Goal: Transaction & Acquisition: Purchase product/service

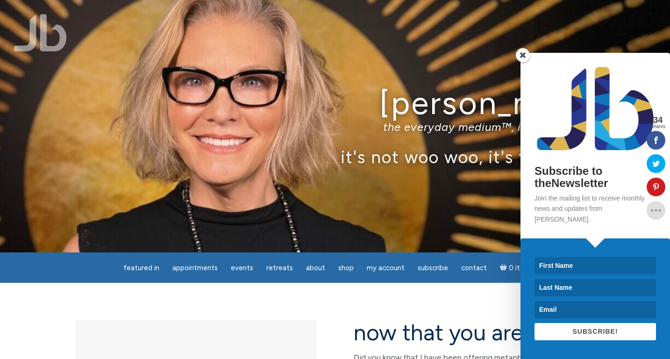
click at [649, 268] on input at bounding box center [594, 265] width 121 height 17
click at [648, 266] on input at bounding box center [594, 265] width 121 height 17
type input "Steven"
type input "McFadden"
type input "Odysseey@gmail.com"
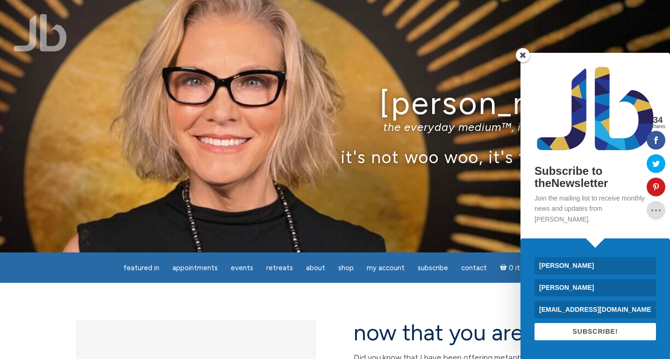
drag, startPoint x: 626, startPoint y: 311, endPoint x: 479, endPoint y: 312, distance: 147.2
click at [647, 312] on input "Odysseey@gmail.com" at bounding box center [594, 309] width 121 height 17
type input "chiron@chiron-communications.com"
click at [610, 333] on span "SUBSCRIBE!" at bounding box center [594, 330] width 45 height 7
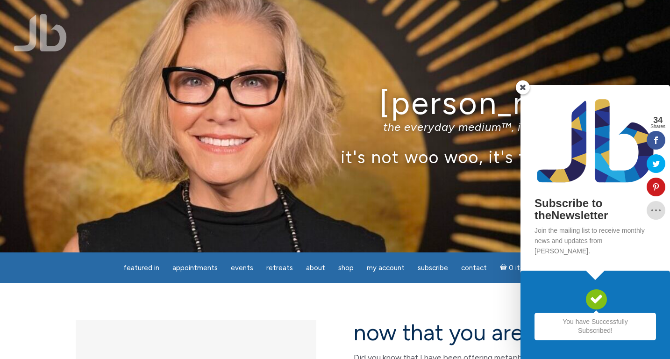
click at [524, 94] on span at bounding box center [523, 87] width 14 height 14
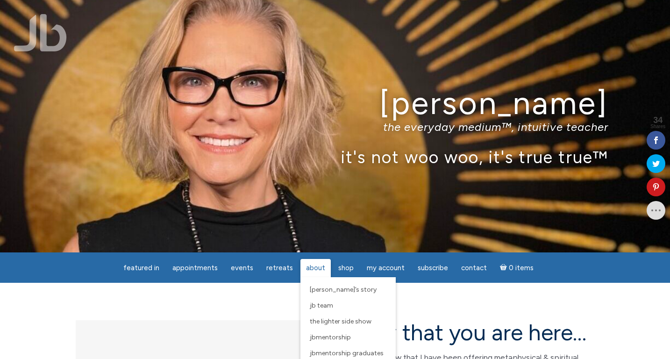
click at [315, 271] on span "About" at bounding box center [315, 267] width 19 height 8
click at [323, 287] on span "[PERSON_NAME]’s Story" at bounding box center [343, 289] width 67 height 8
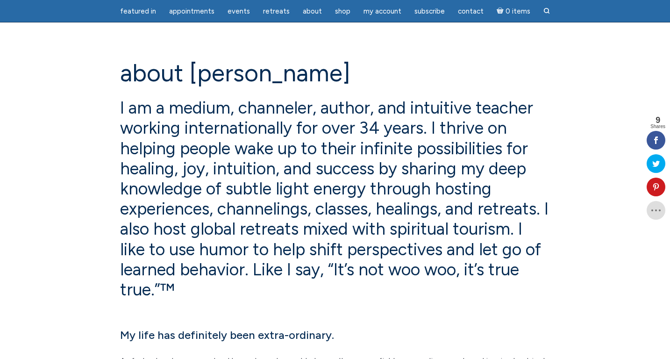
scroll to position [33, 0]
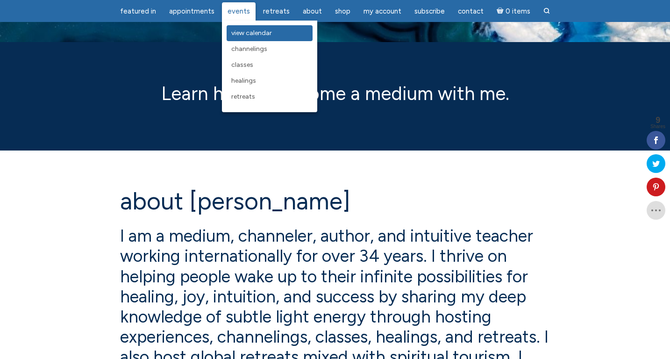
click at [256, 33] on span "View Calendar" at bounding box center [251, 33] width 41 height 8
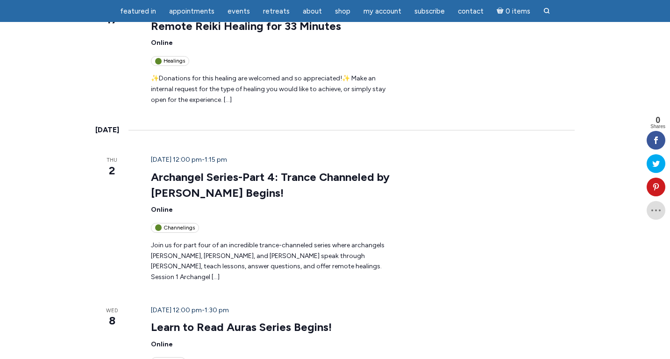
scroll to position [109, 0]
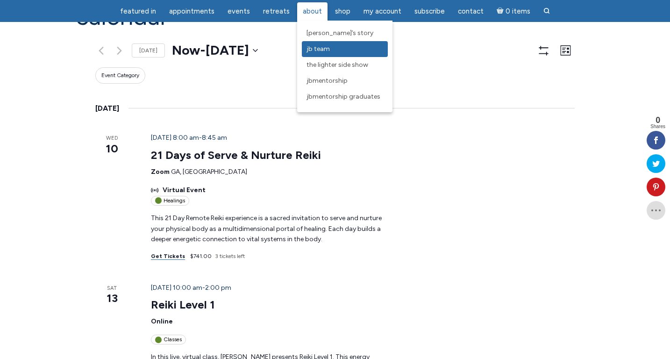
click at [329, 43] on link "JB Team" at bounding box center [345, 49] width 86 height 16
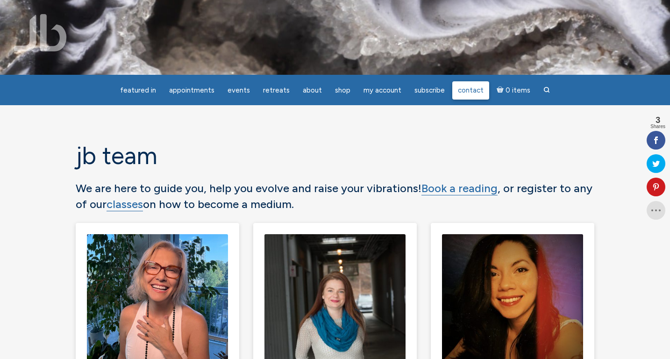
click at [462, 94] on span "Contact" at bounding box center [471, 90] width 26 height 8
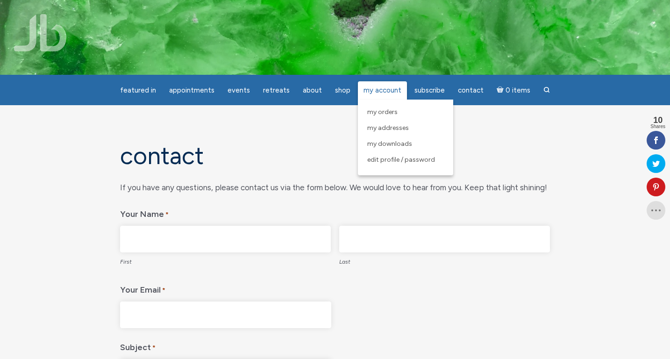
click at [394, 91] on span "My Account" at bounding box center [382, 90] width 38 height 8
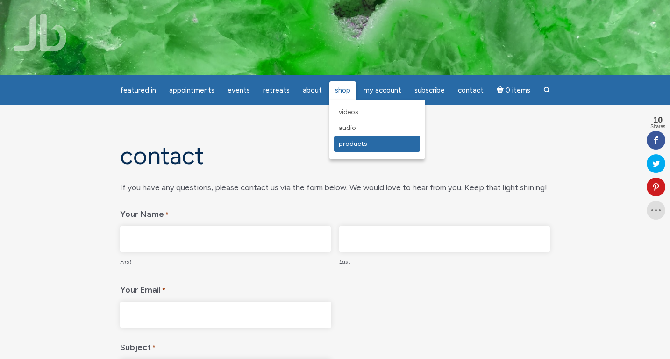
click at [363, 142] on span "Products" at bounding box center [353, 144] width 28 height 8
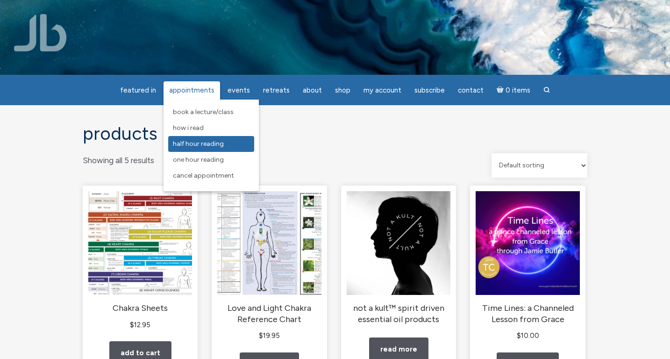
click at [227, 143] on link "Half Hour Reading" at bounding box center [211, 144] width 86 height 16
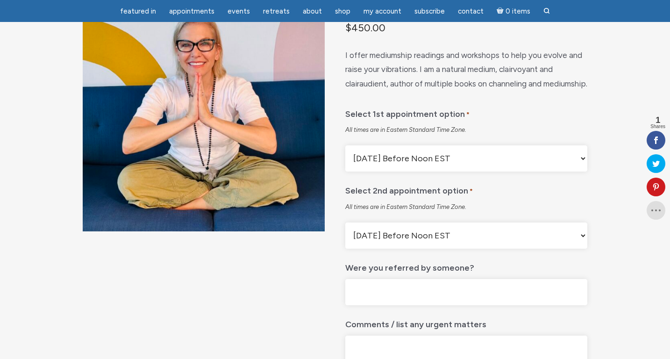
scroll to position [130, 0]
